Goal: Check status: Check status

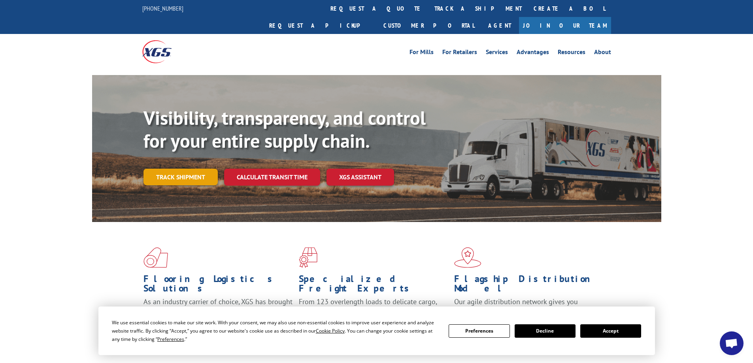
click at [186, 169] on link "Track shipment" at bounding box center [180, 177] width 74 height 17
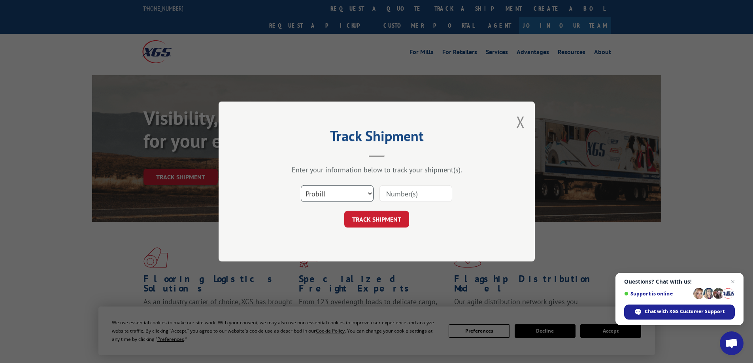
click at [336, 196] on select "Select category... Probill BOL PO" at bounding box center [337, 193] width 73 height 17
select select "po"
click at [301, 185] on select "Select category... Probill BOL PO" at bounding box center [337, 193] width 73 height 17
click at [399, 192] on input at bounding box center [415, 193] width 73 height 17
paste input "IRD-2161848"
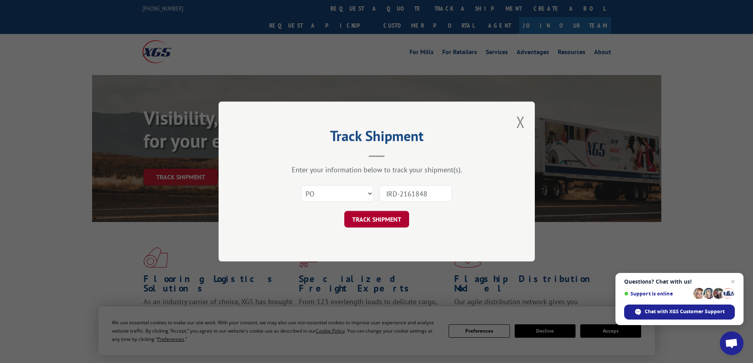
type input "IRD-2161848"
click at [373, 222] on button "TRACK SHIPMENT" at bounding box center [376, 219] width 65 height 17
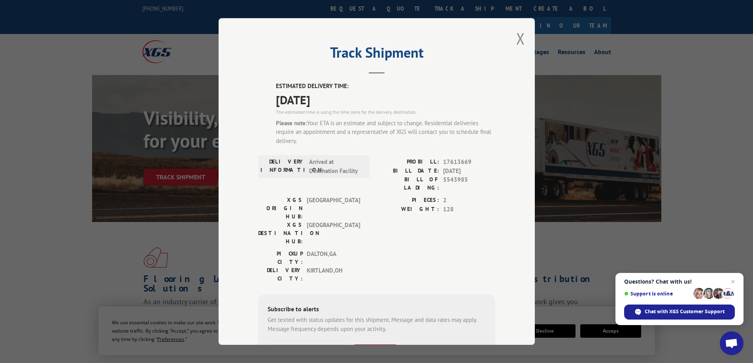
click at [450, 164] on span "17613669" at bounding box center [469, 162] width 52 height 9
copy span "17613669"
